Goal: Find specific page/section: Find specific page/section

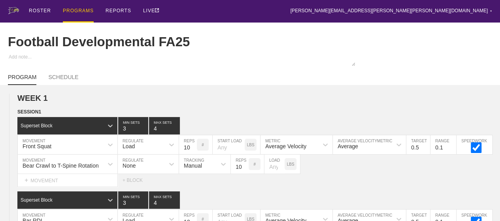
click at [75, 11] on div "PROGRAMS" at bounding box center [78, 11] width 31 height 23
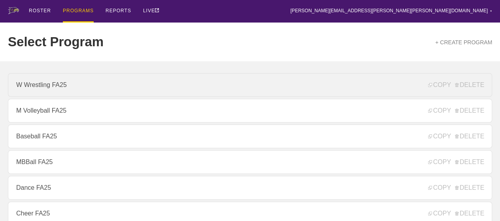
click at [24, 90] on link "W Wrestling FA25" at bounding box center [250, 85] width 484 height 24
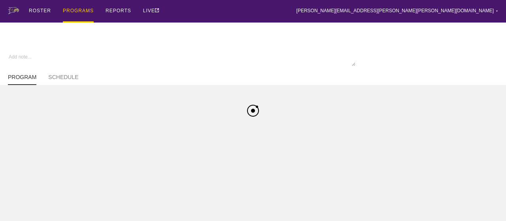
type textarea "x"
type input "W Wrestling FA25"
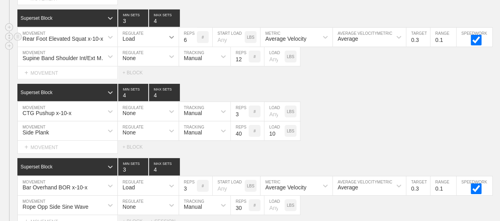
scroll to position [2776, 0]
